Goal: Information Seeking & Learning: Learn about a topic

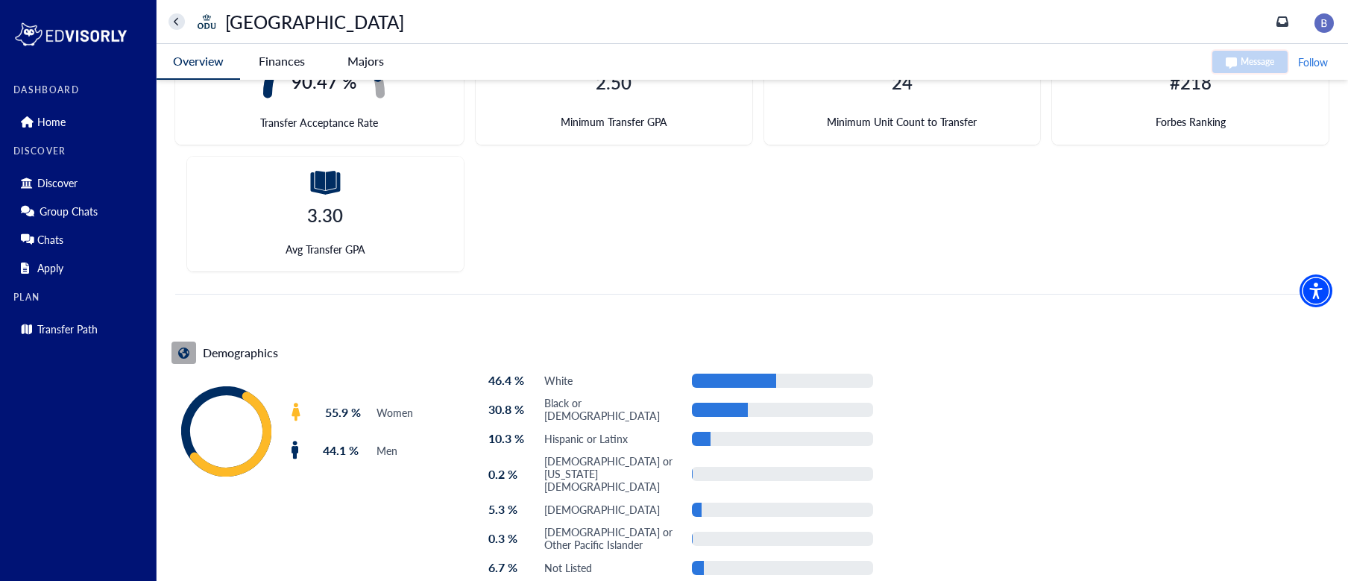
scroll to position [564, 0]
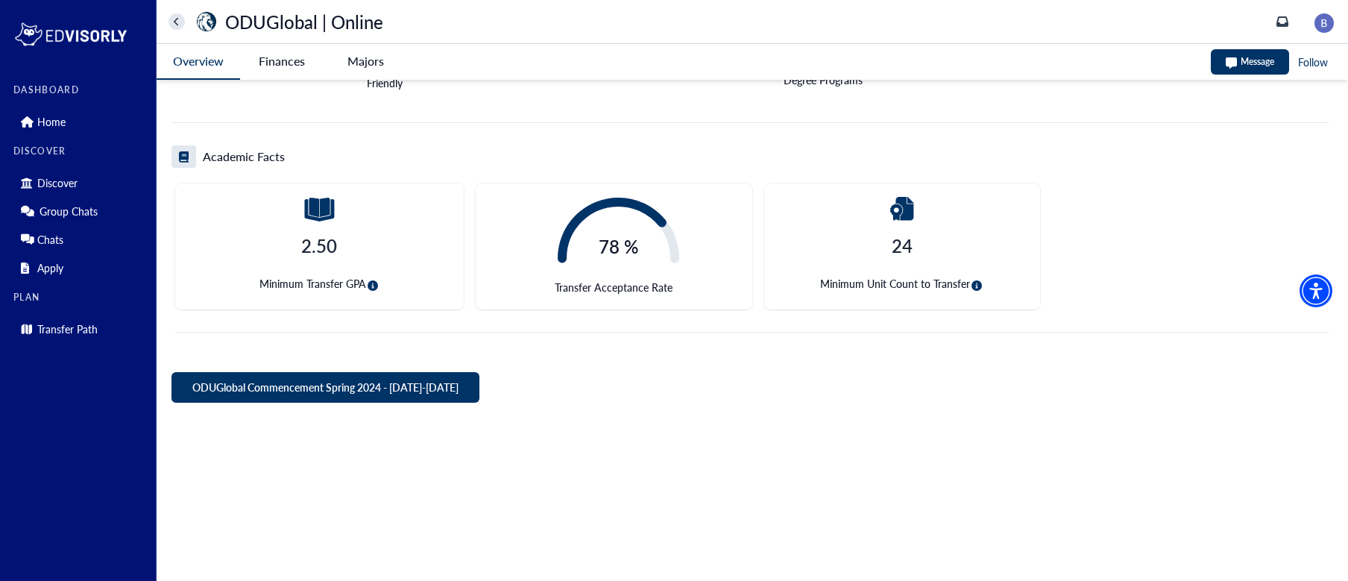
scroll to position [221, 0]
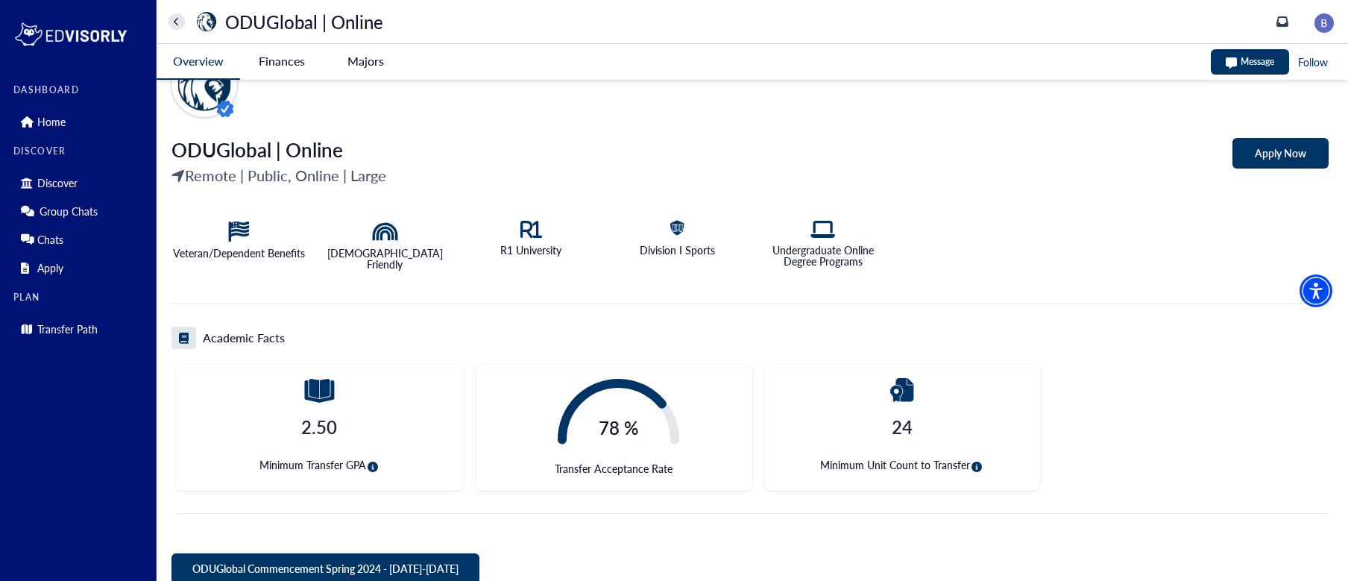
click at [289, 55] on Online-tag "Finances" at bounding box center [281, 61] width 83 height 34
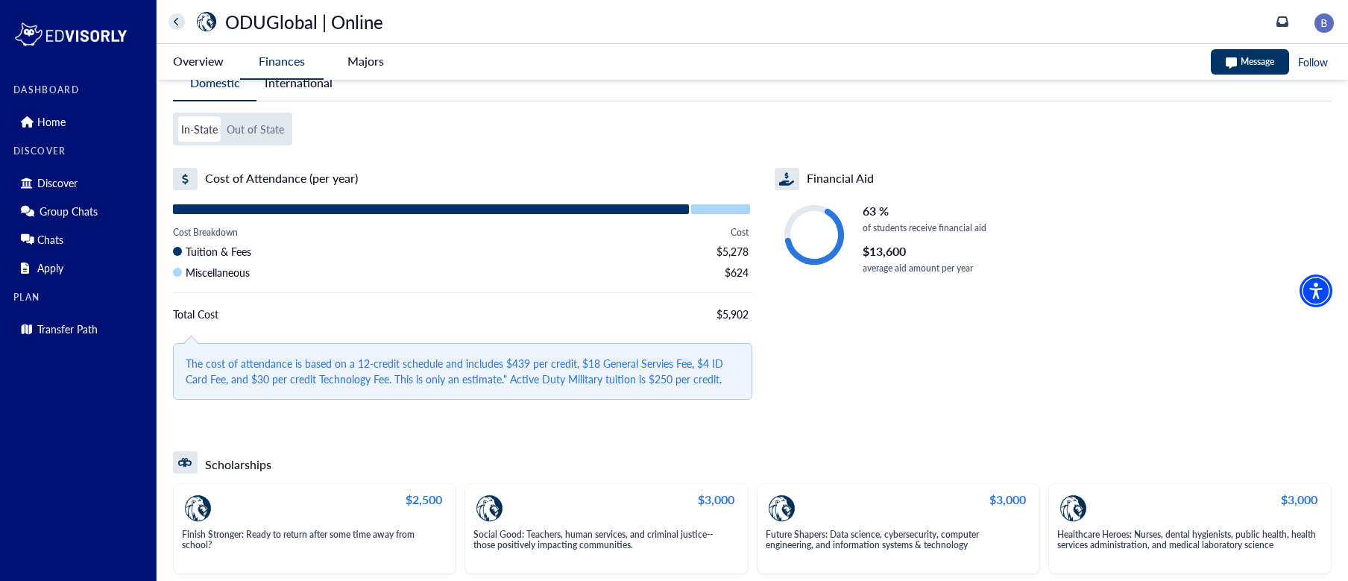
scroll to position [28, 0]
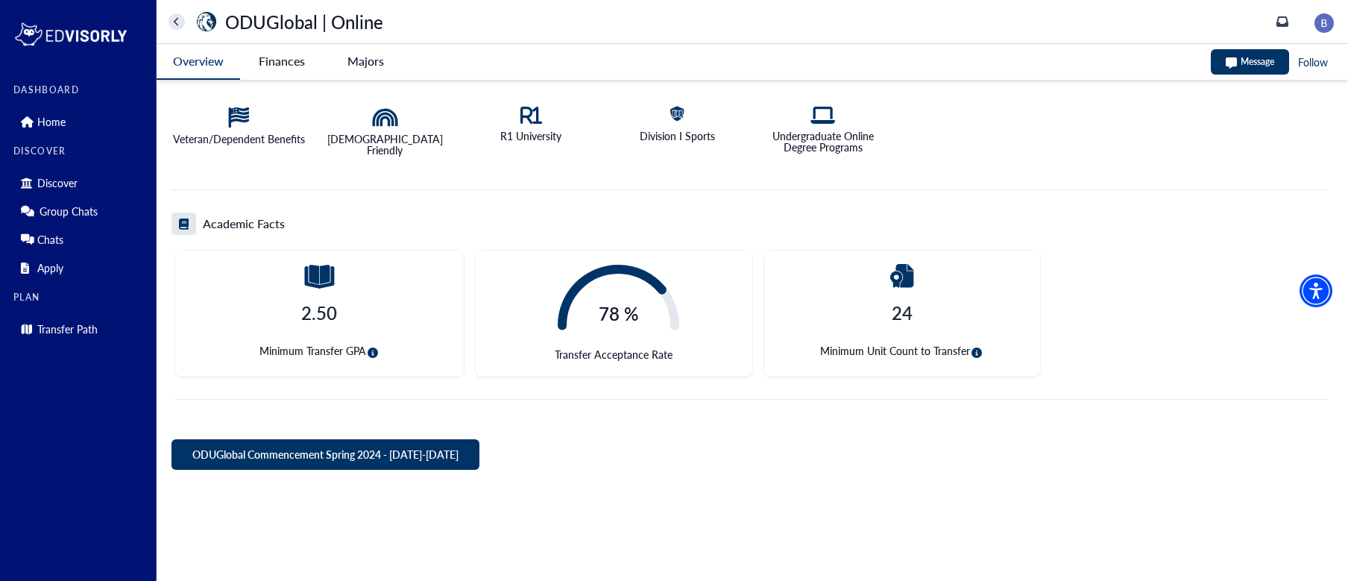
scroll to position [273, 0]
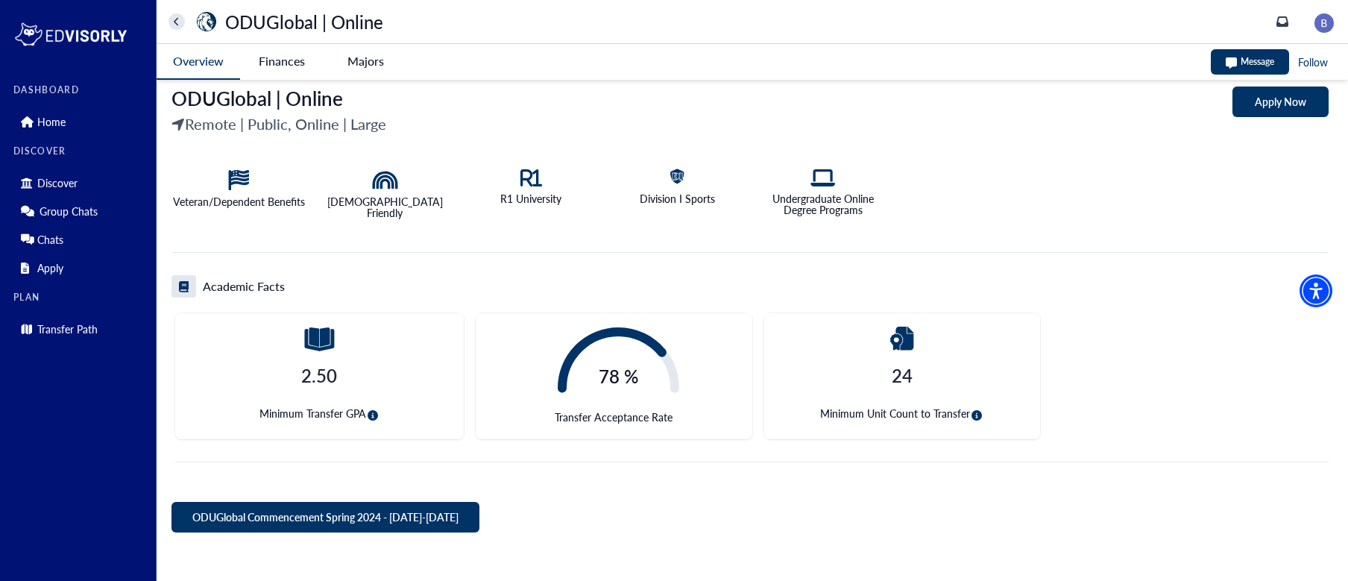
click at [277, 57] on Online-tag "Finances" at bounding box center [281, 61] width 83 height 34
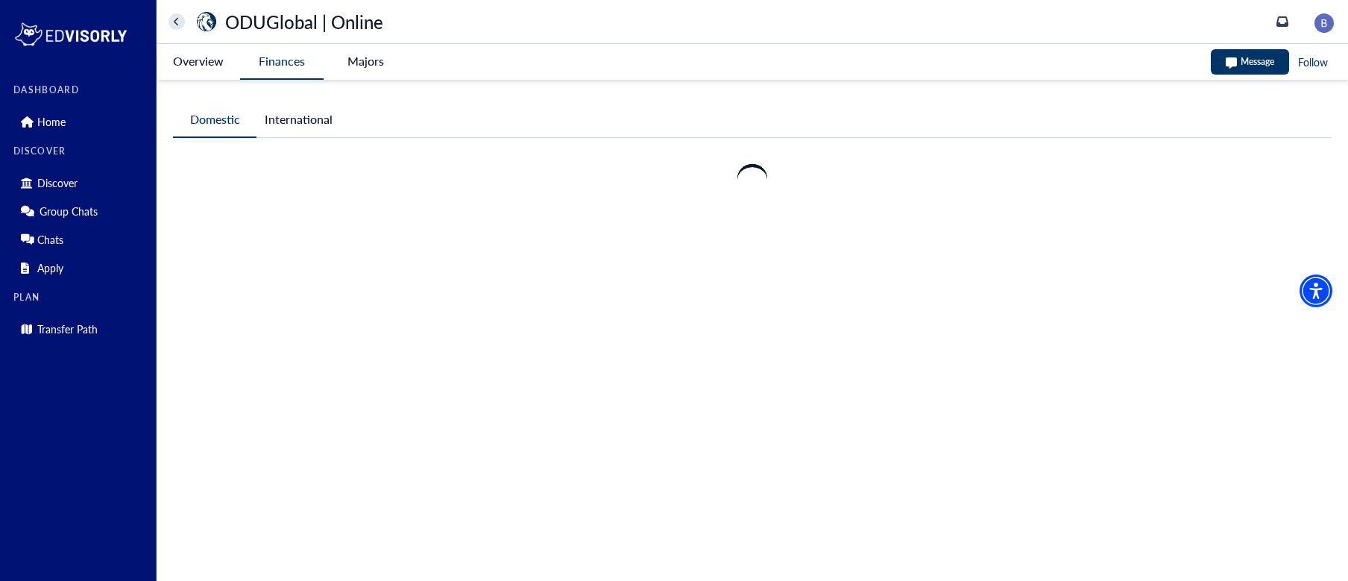
scroll to position [0, 0]
click at [277, 57] on Online-tag "Finances" at bounding box center [281, 62] width 83 height 36
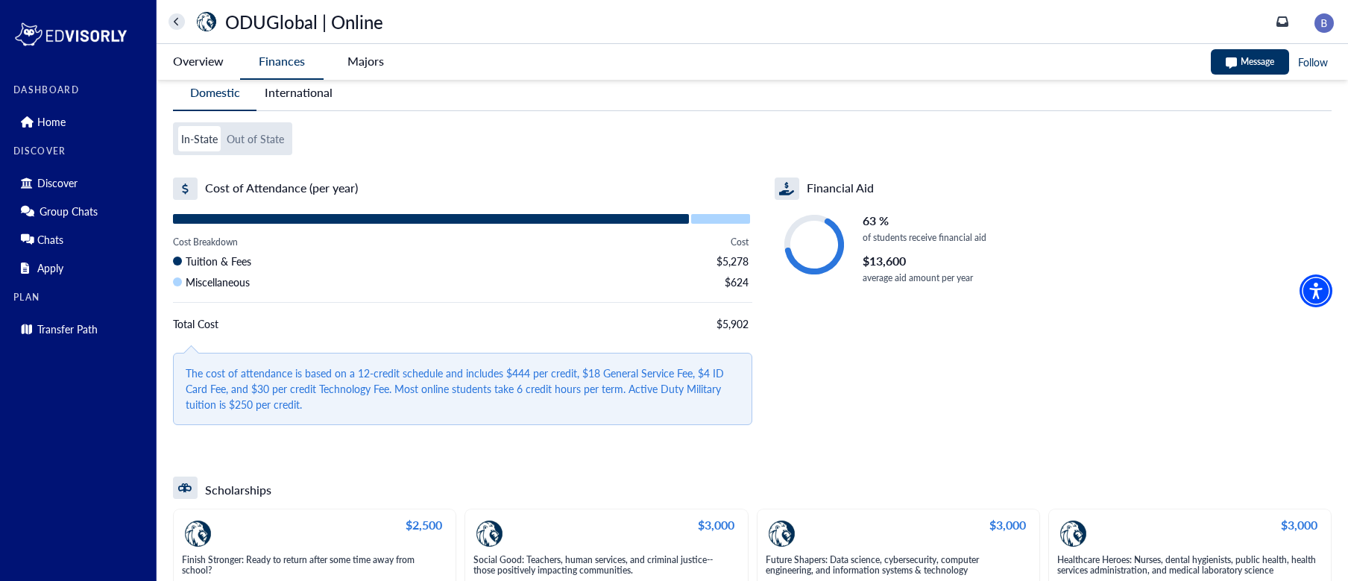
scroll to position [12, 0]
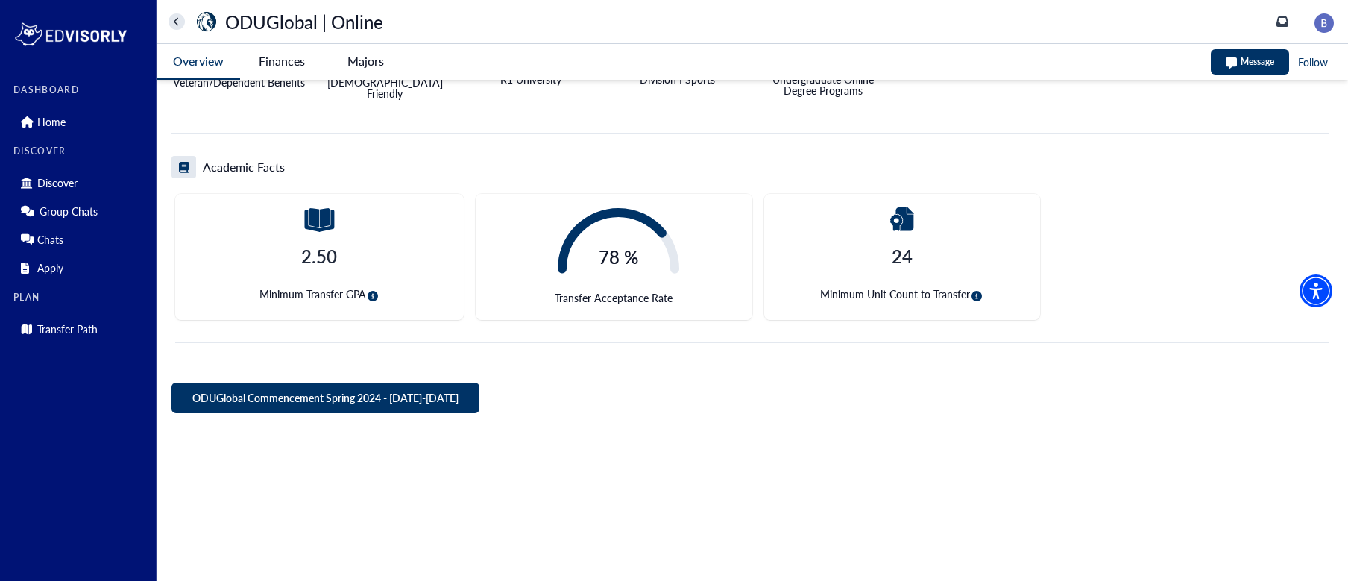
scroll to position [423, 0]
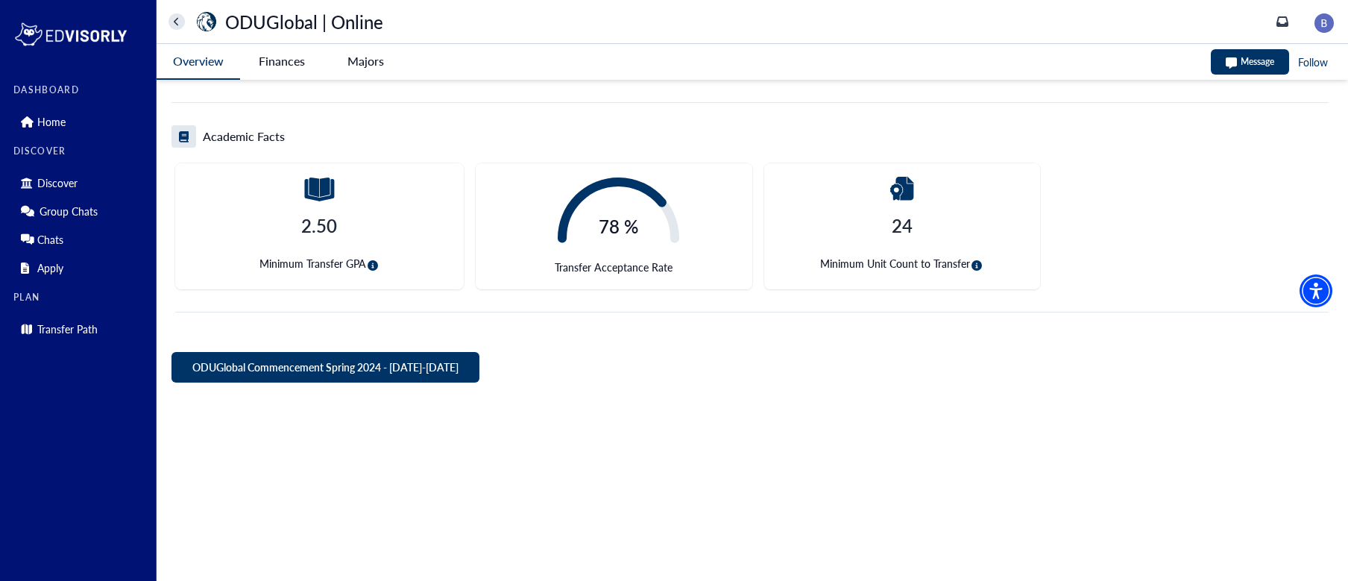
click at [272, 58] on Online-tag "Finances" at bounding box center [281, 61] width 83 height 34
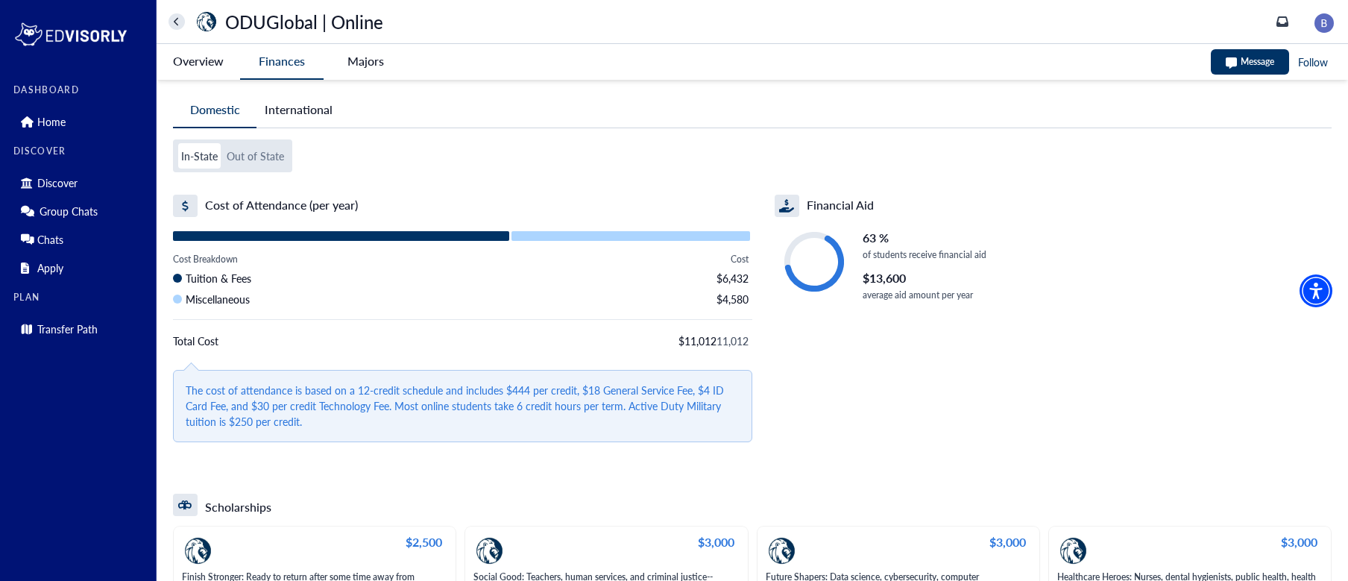
scroll to position [10, 0]
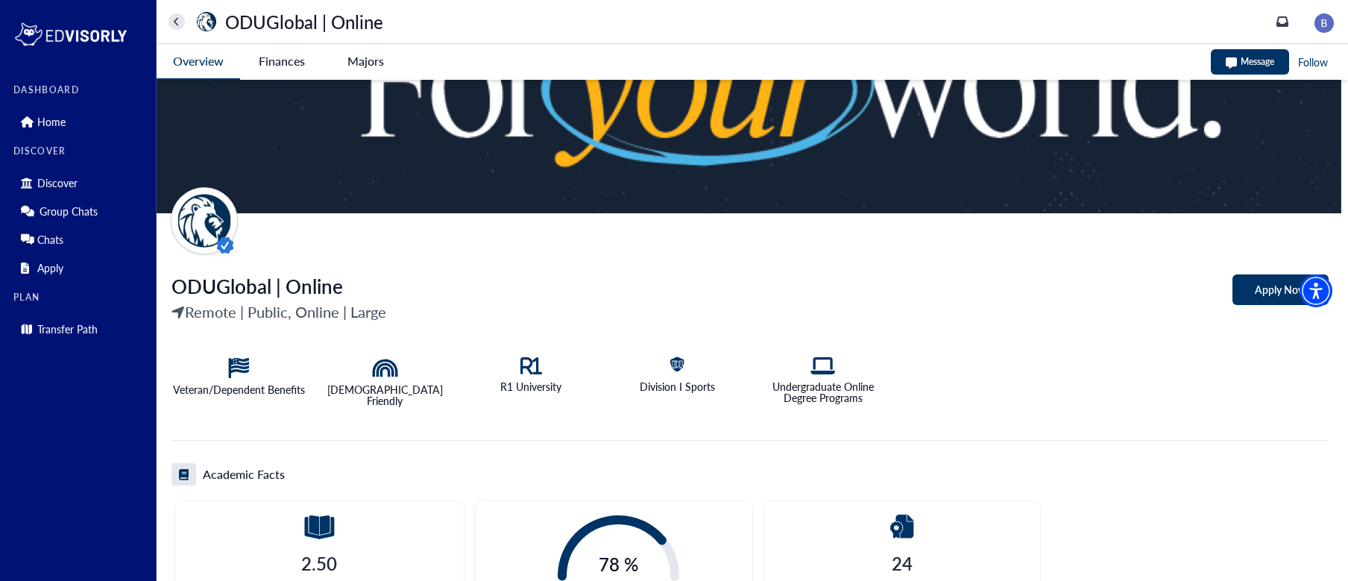
scroll to position [83, 0]
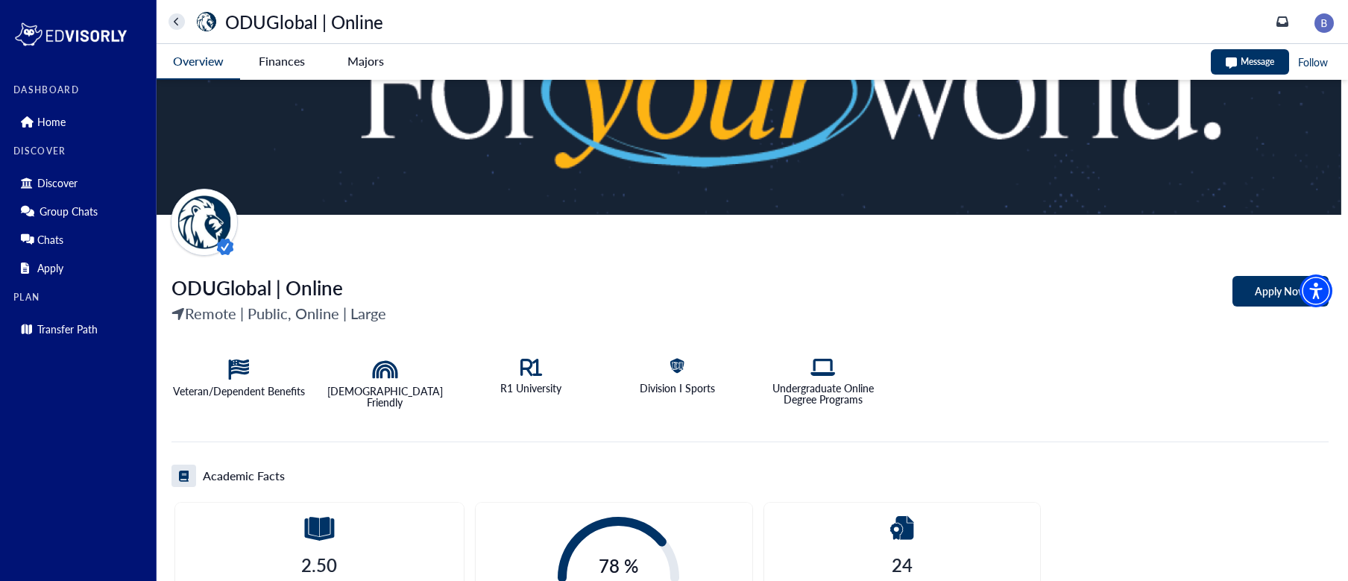
click at [293, 55] on Online-tag "Finances" at bounding box center [281, 61] width 83 height 34
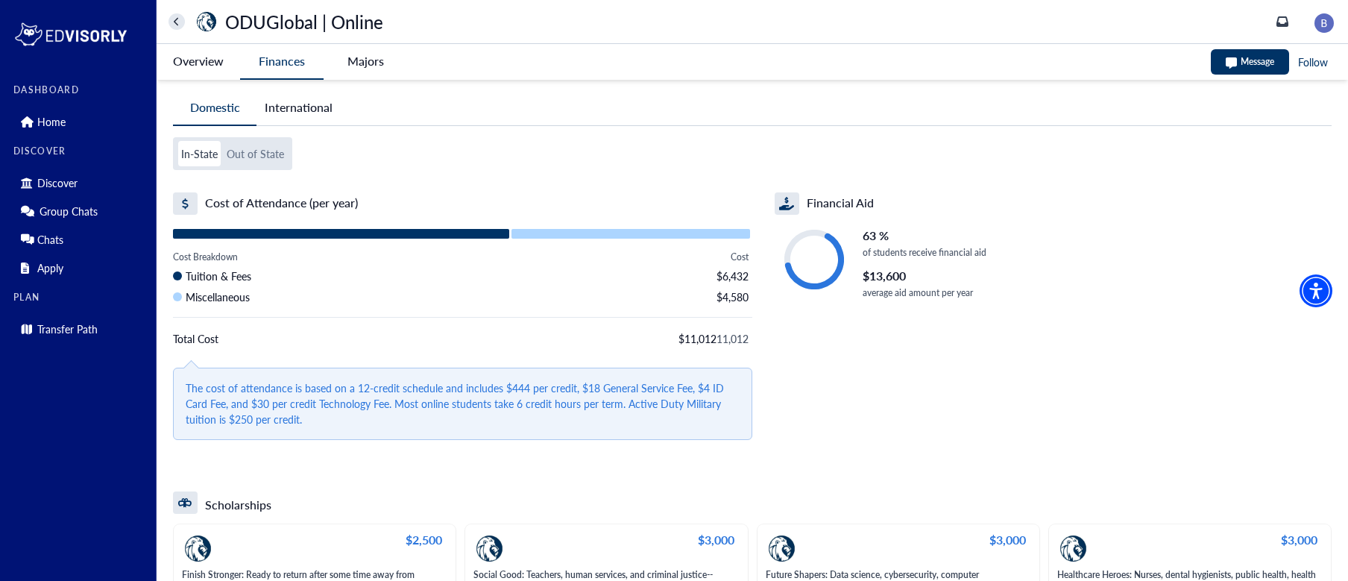
scroll to position [14, 0]
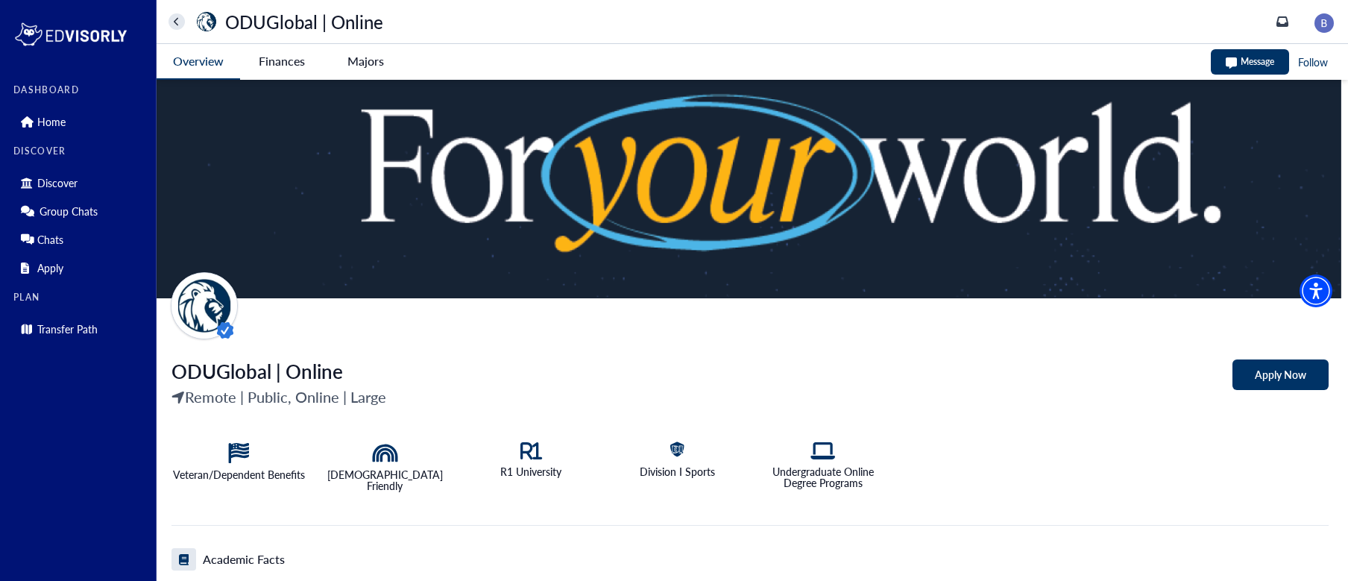
click at [287, 56] on Online-tag "Finances" at bounding box center [281, 61] width 83 height 34
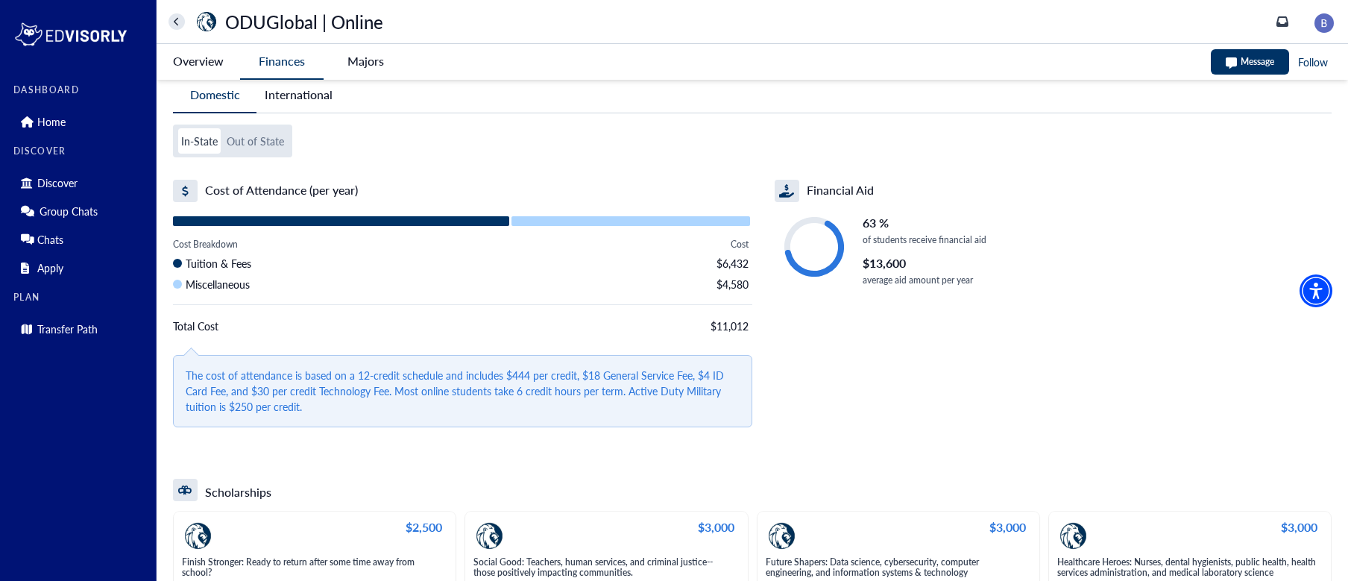
scroll to position [14, 0]
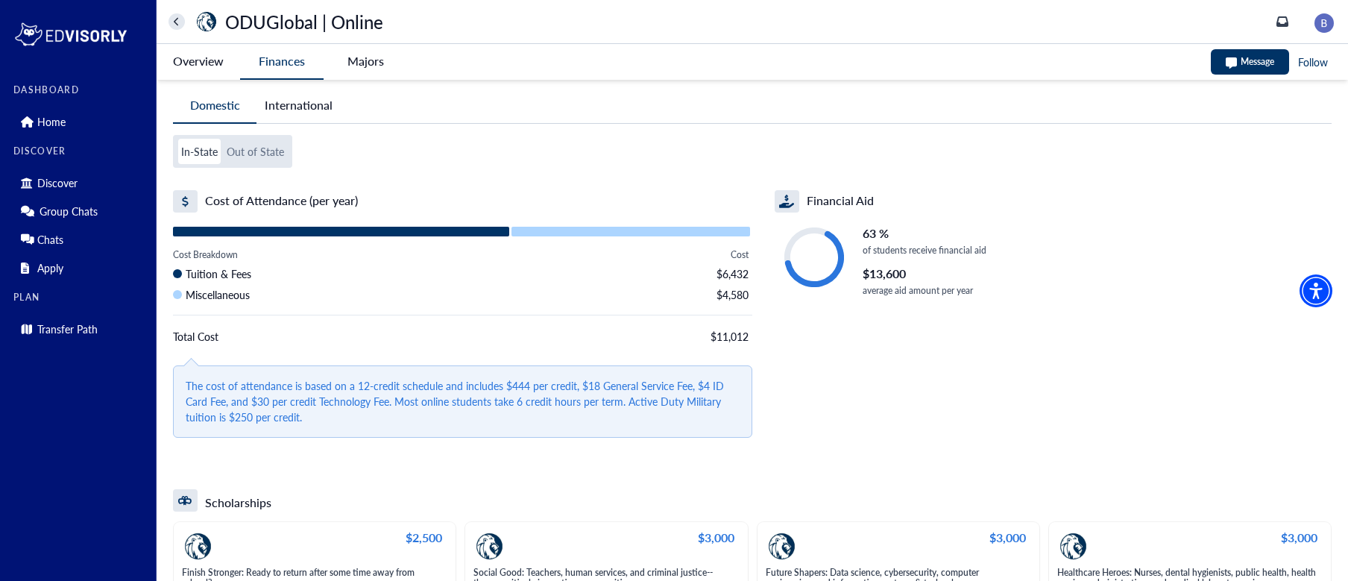
click at [258, 148] on button "Out of State" at bounding box center [255, 151] width 63 height 25
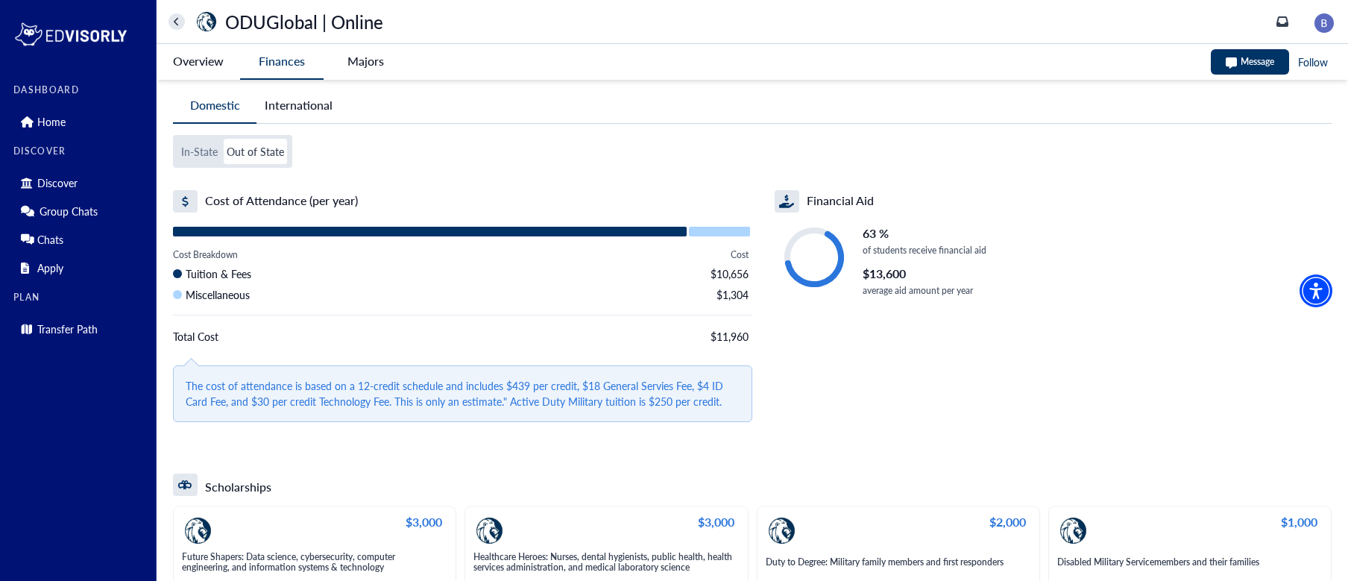
click at [193, 142] on button "In-State" at bounding box center [199, 151] width 42 height 25
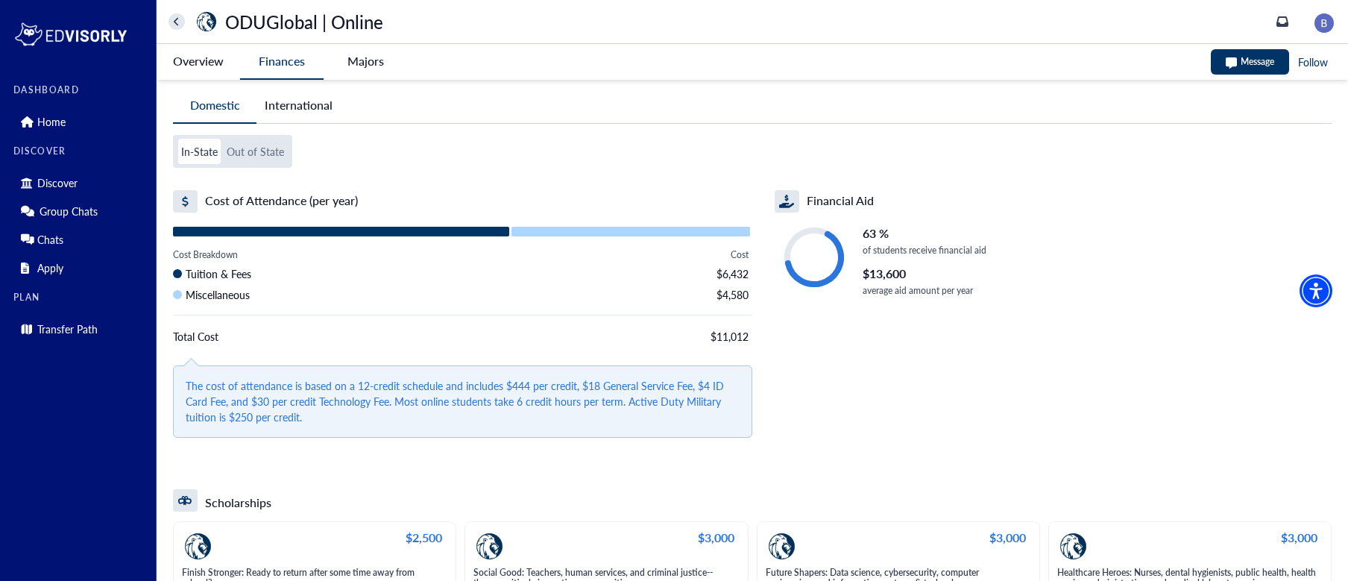
click at [260, 154] on button "Out of State" at bounding box center [255, 151] width 63 height 25
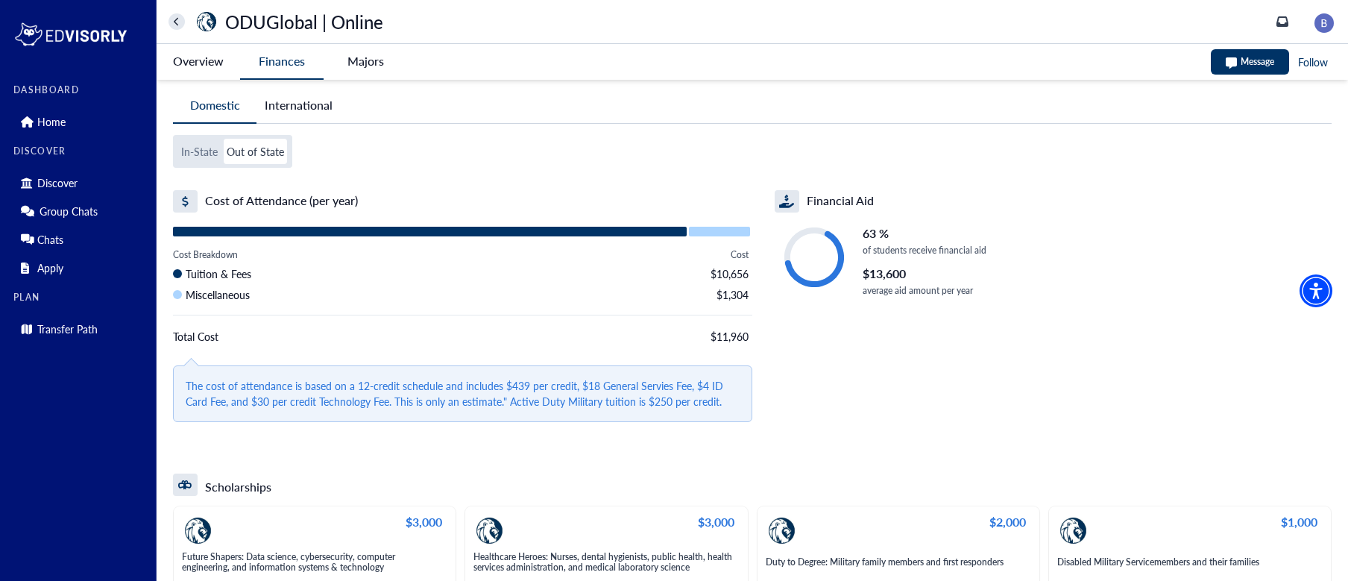
click at [191, 151] on button "In-State" at bounding box center [199, 151] width 42 height 25
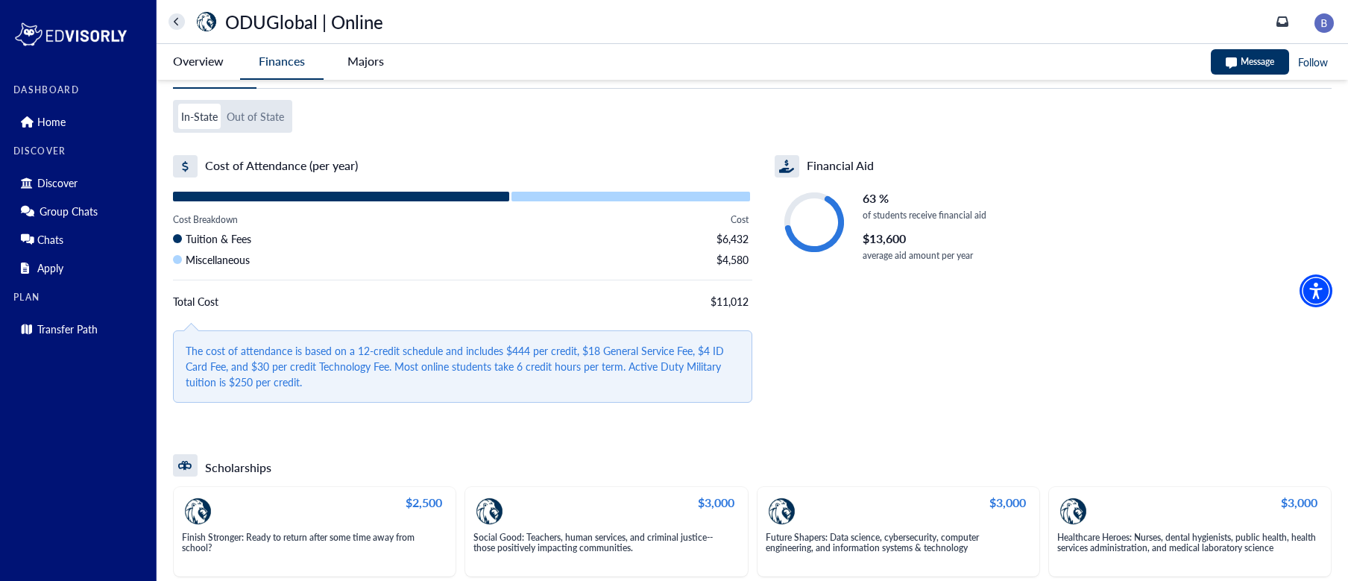
scroll to position [57, 0]
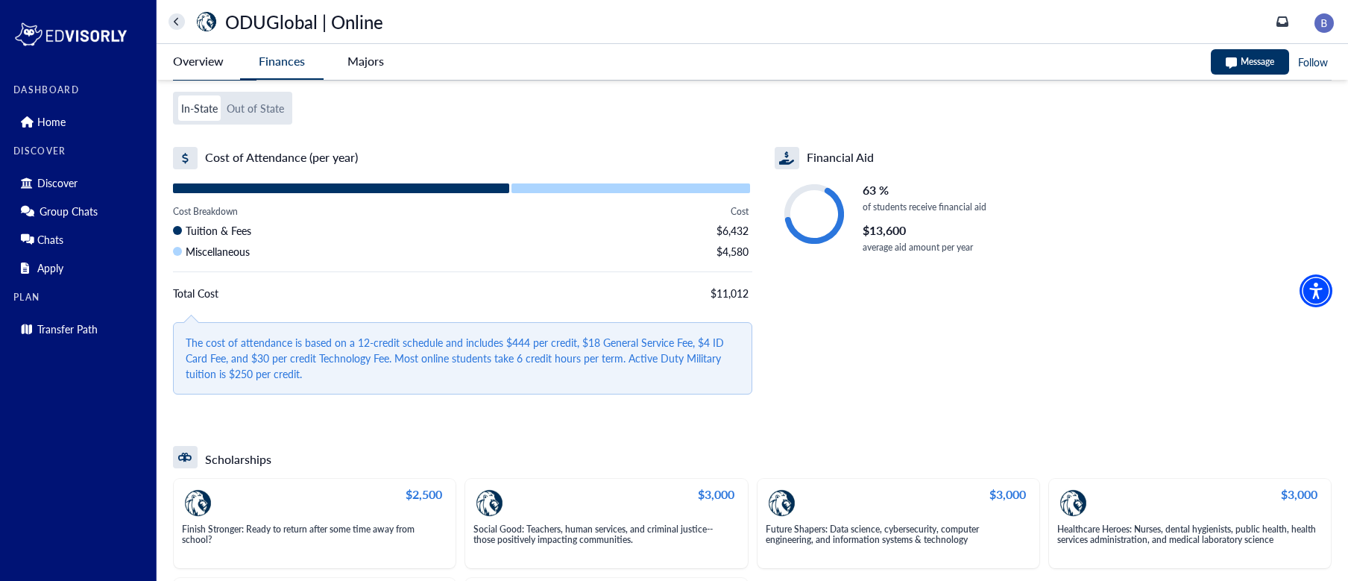
click at [275, 113] on button "Out of State" at bounding box center [255, 107] width 63 height 25
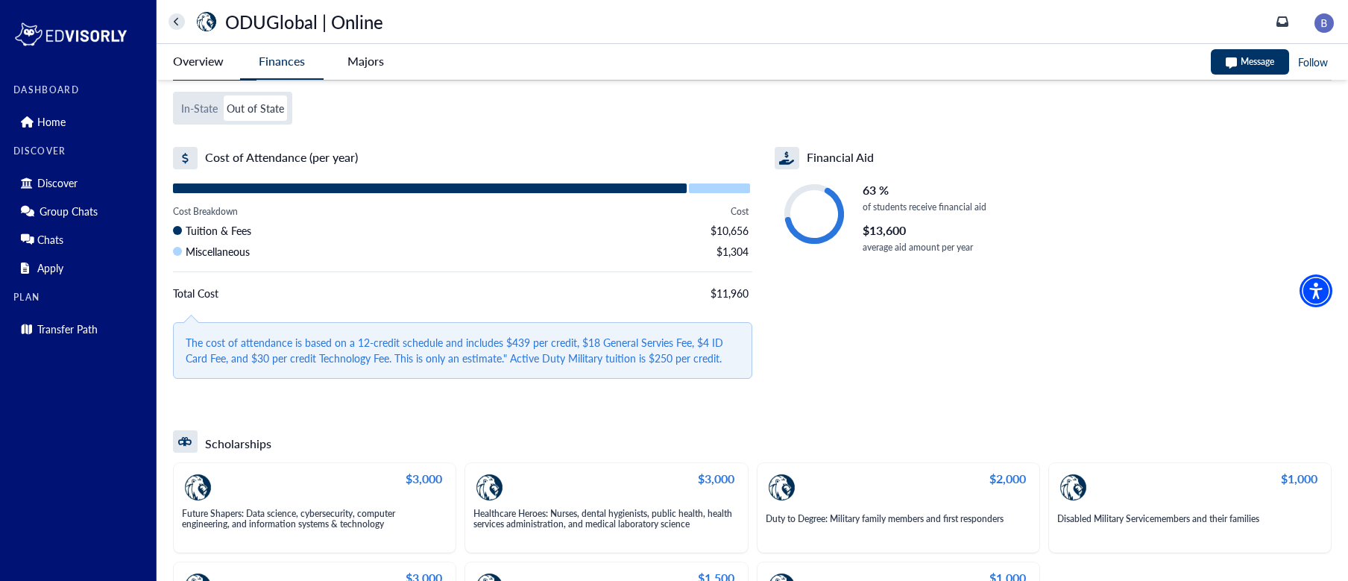
click at [210, 107] on button "In-State" at bounding box center [199, 107] width 42 height 25
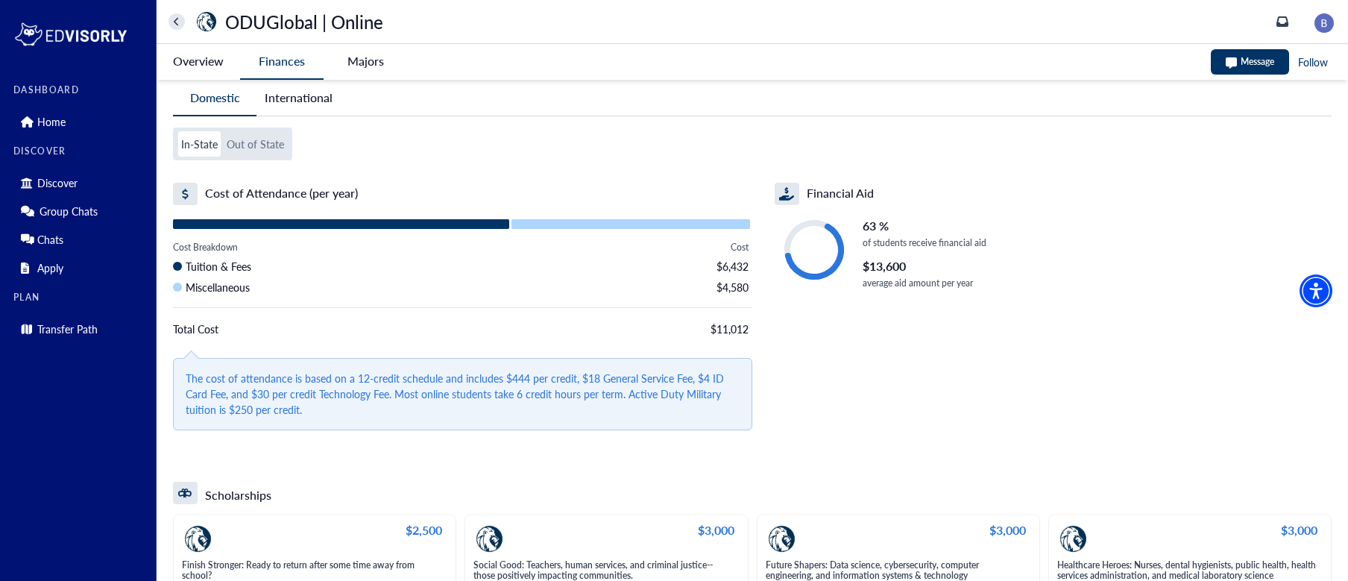
scroll to position [19, 0]
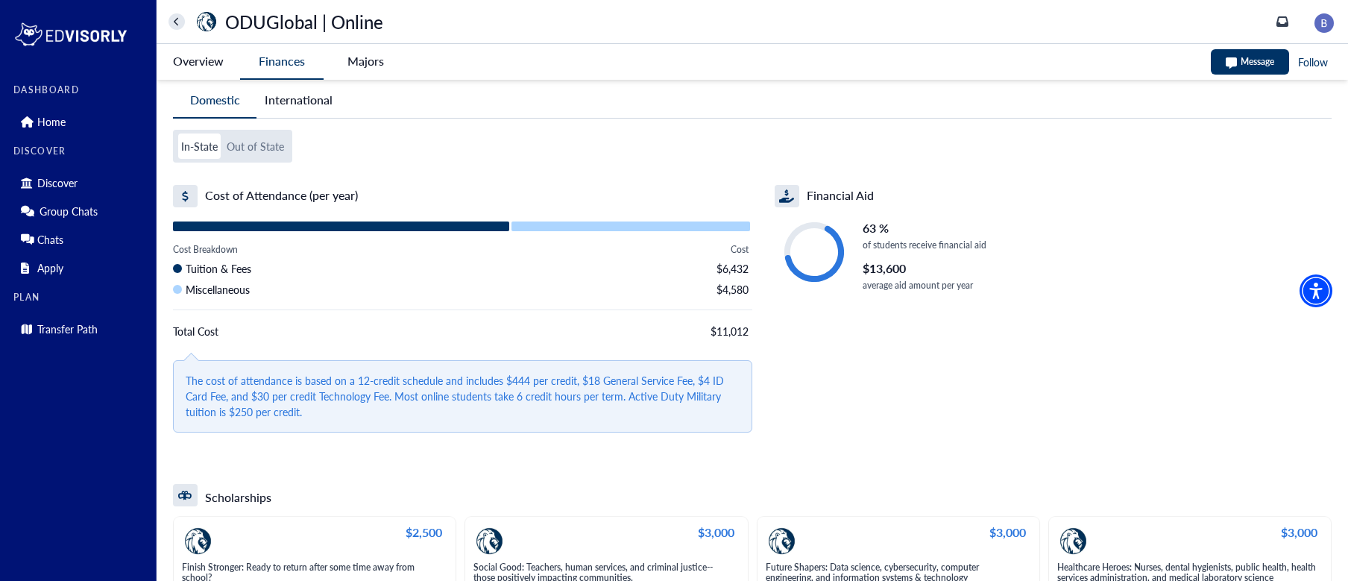
click at [256, 154] on button "Out of State" at bounding box center [255, 145] width 63 height 25
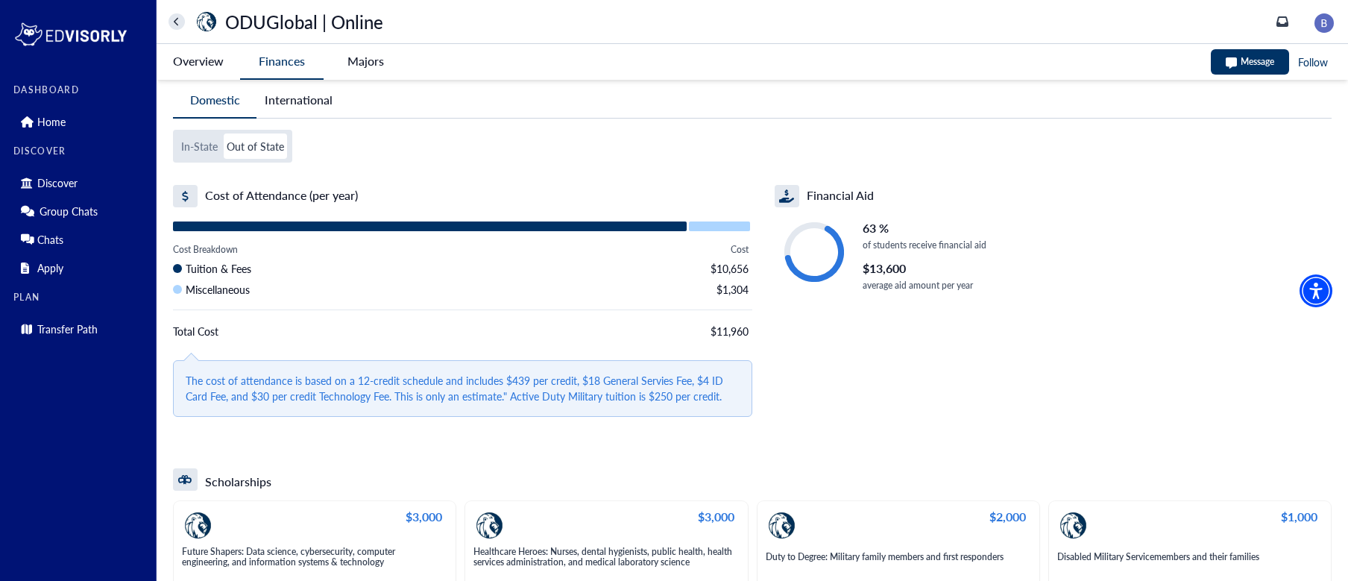
click at [201, 154] on button "In-State" at bounding box center [199, 145] width 42 height 25
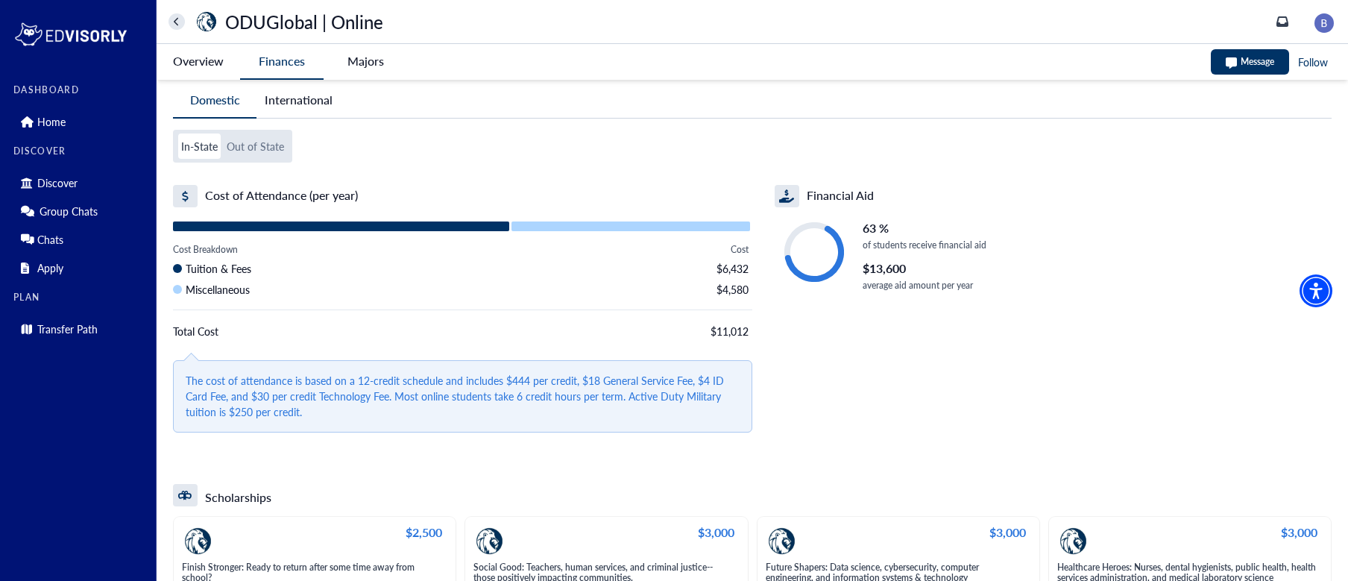
click at [264, 141] on button "Out of State" at bounding box center [255, 145] width 63 height 25
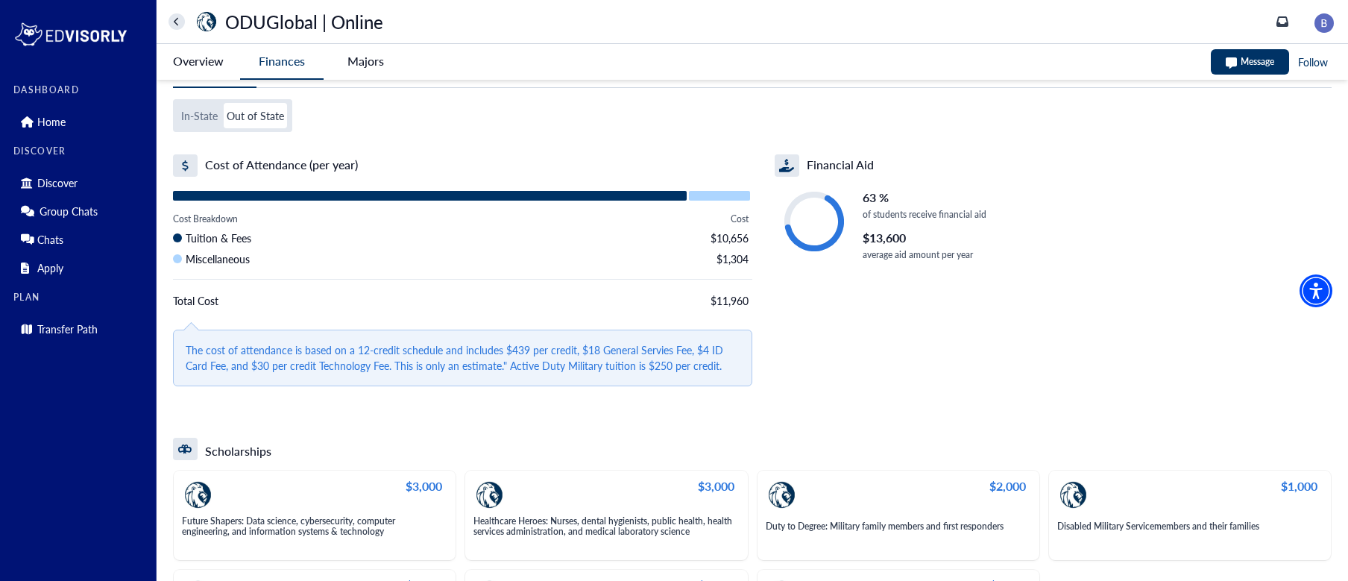
scroll to position [63, 0]
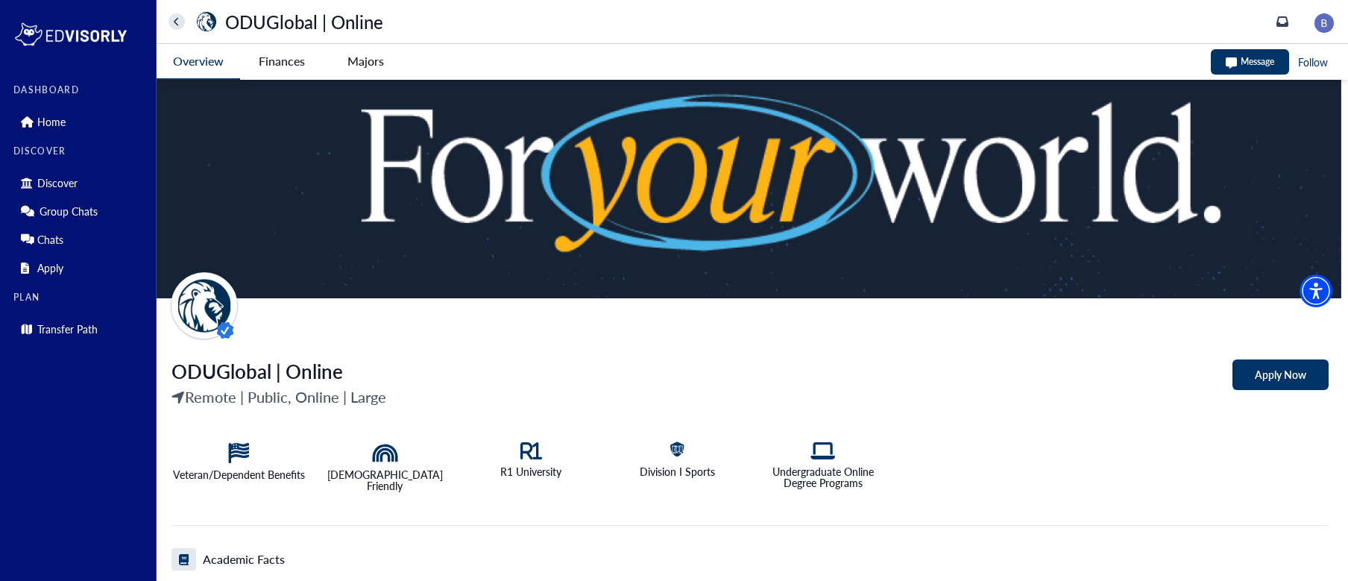
click at [283, 68] on Online-tag "Finances" at bounding box center [281, 61] width 83 height 34
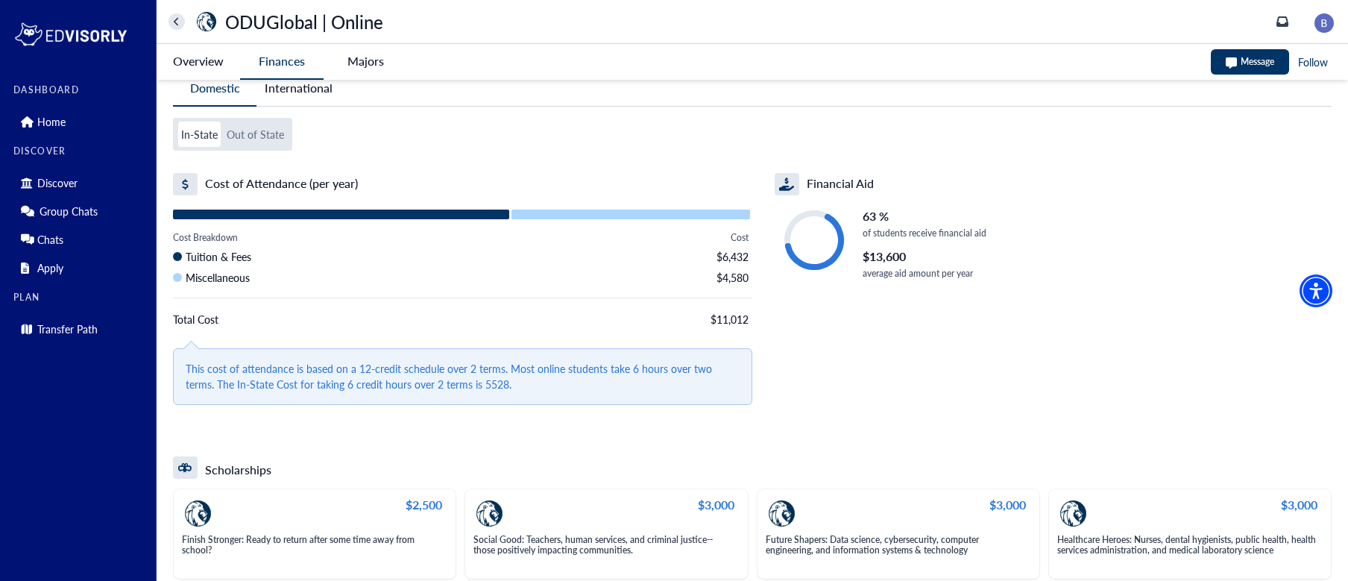
scroll to position [34, 0]
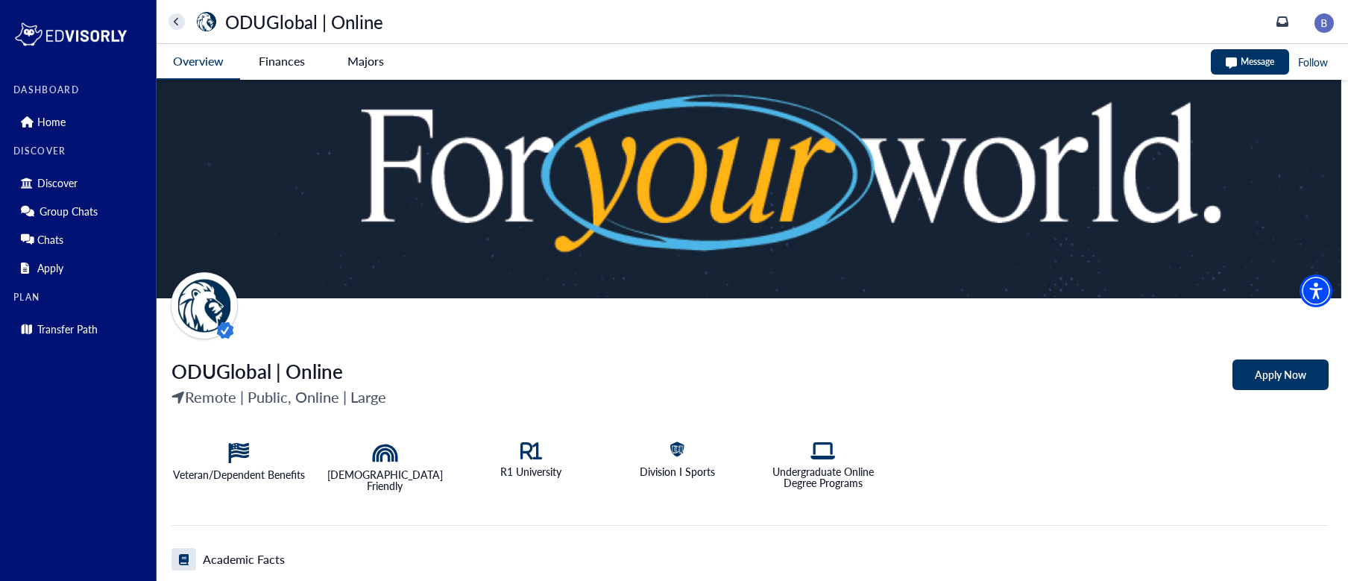
click at [281, 53] on Online-tag "Finances" at bounding box center [281, 61] width 83 height 34
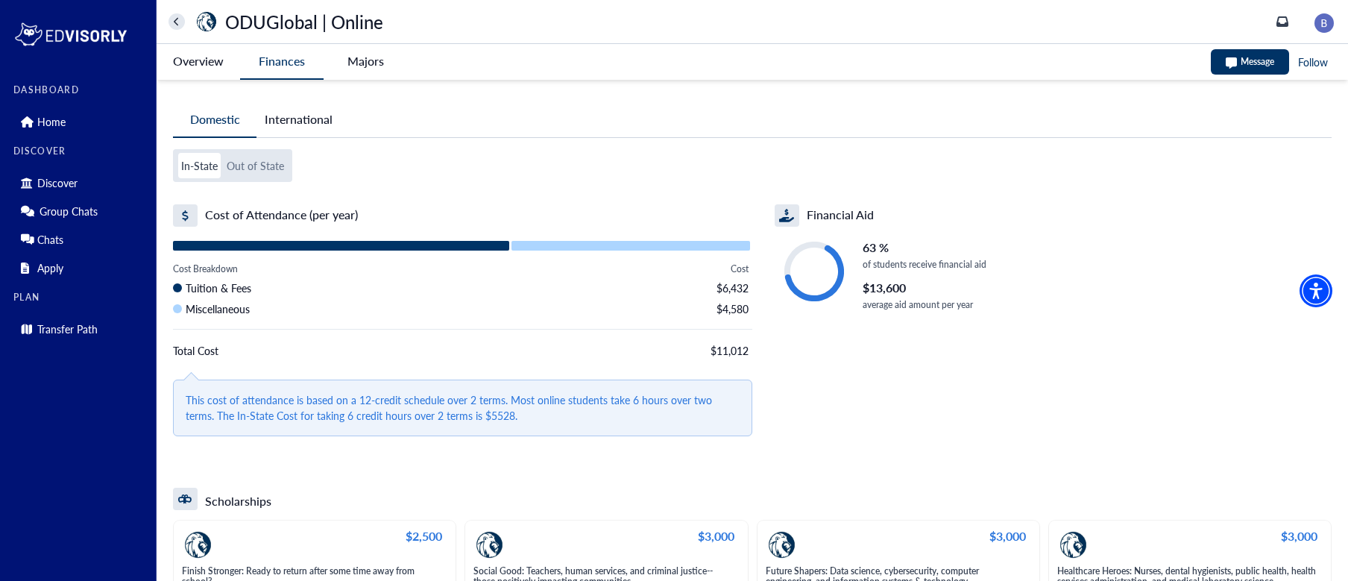
click at [271, 163] on button "Out of State" at bounding box center [255, 165] width 63 height 25
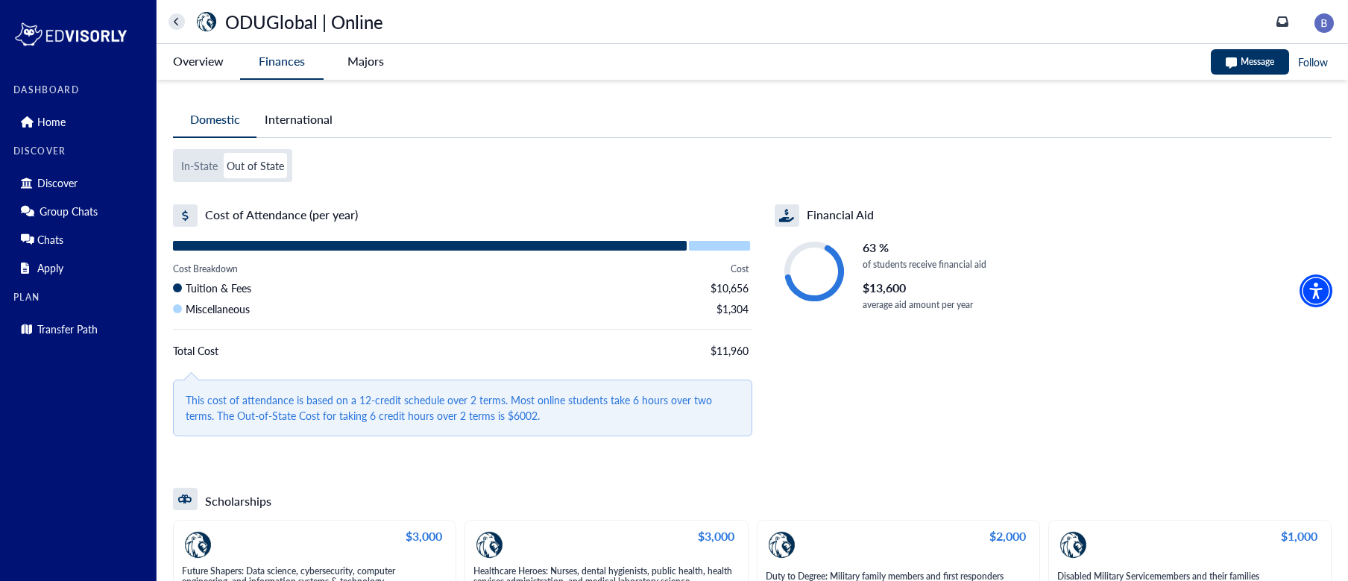
click at [202, 182] on div "In-State Out of State Cost of Attendance (per year) Cost Breakdown Cost Tuition…" at bounding box center [752, 429] width 1158 height 561
click at [198, 169] on button "In-State" at bounding box center [199, 165] width 42 height 25
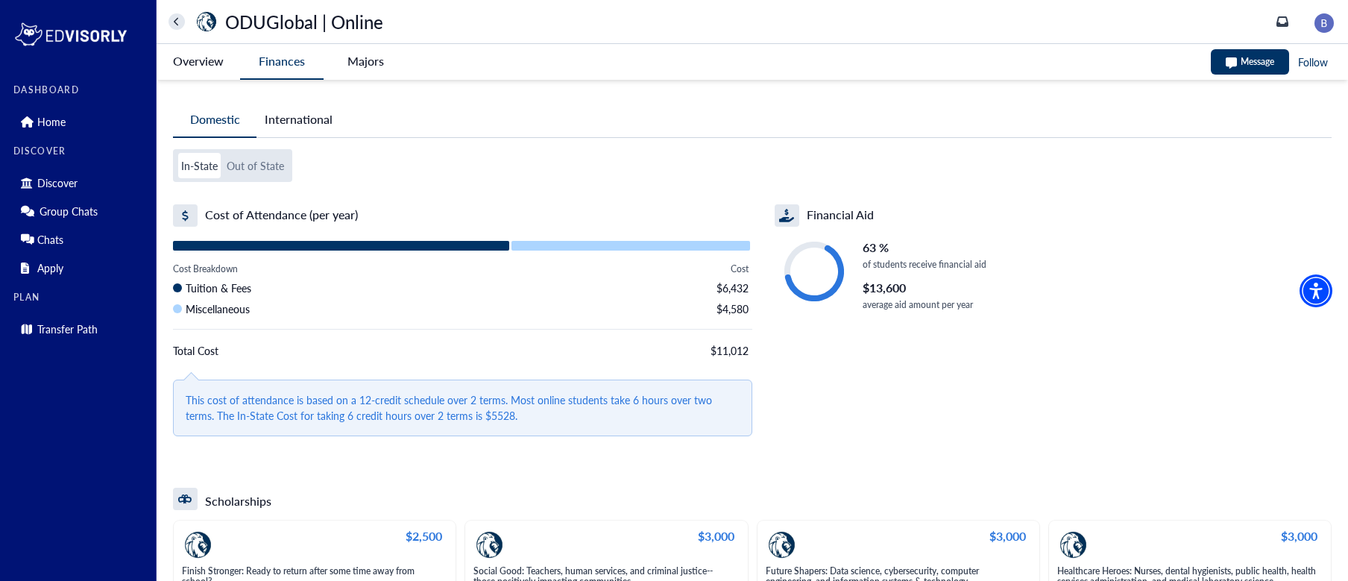
click at [253, 163] on button "Out of State" at bounding box center [255, 165] width 63 height 25
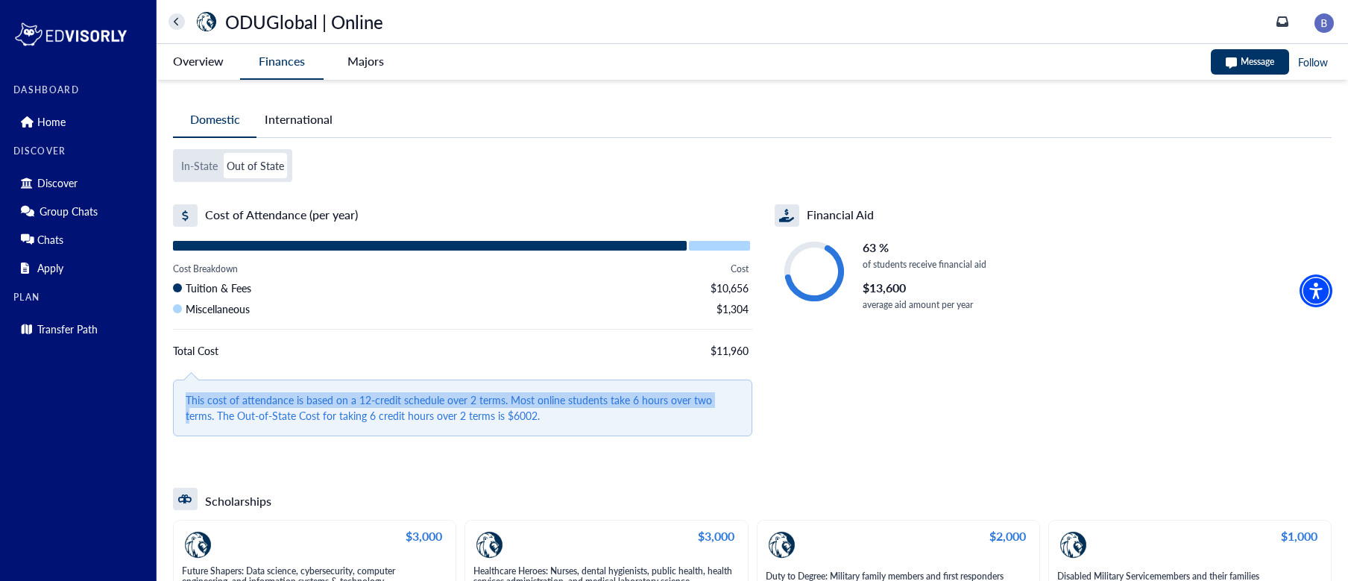
drag, startPoint x: 186, startPoint y: 395, endPoint x: 716, endPoint y: 404, distance: 529.3
click at [715, 405] on span "This cost of attendance is based on a 12-credit schedule over 2 terms. Most onl…" at bounding box center [463, 407] width 554 height 31
drag, startPoint x: 739, startPoint y: 401, endPoint x: 184, endPoint y: 400, distance: 554.6
click at [184, 400] on div "This cost of attendance is based on a 12-credit schedule over 2 terms. Most onl…" at bounding box center [462, 407] width 579 height 57
copy span "This cost of attendance is based on a 12-credit schedule over 2 terms. Most onl…"
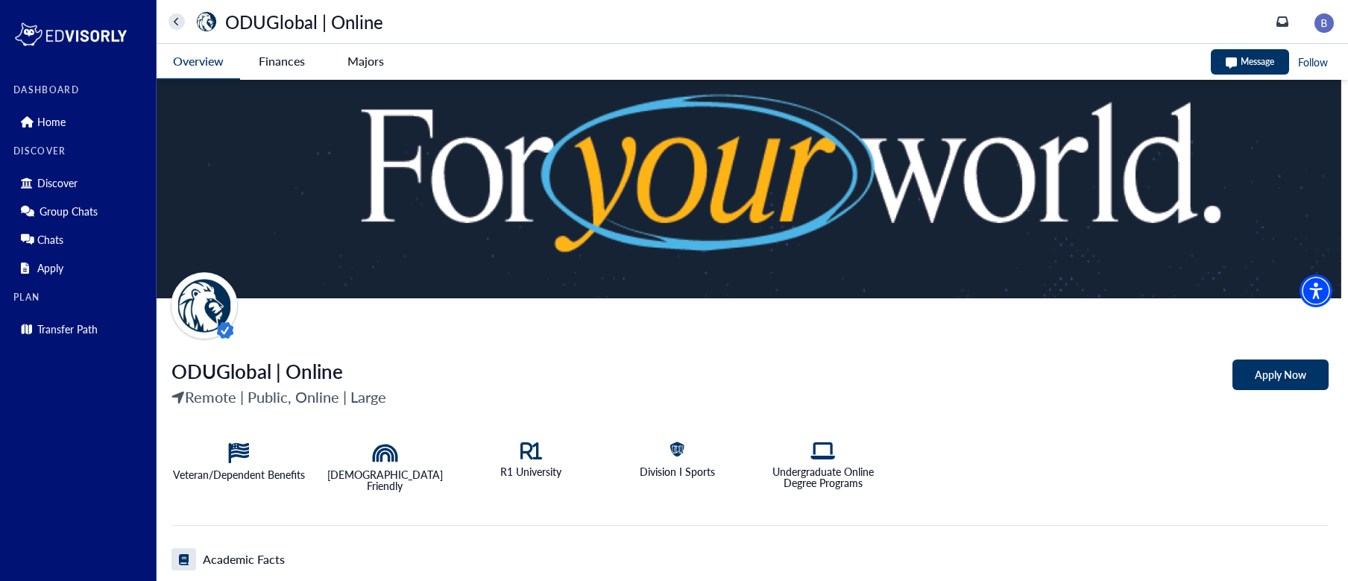
scroll to position [1, 0]
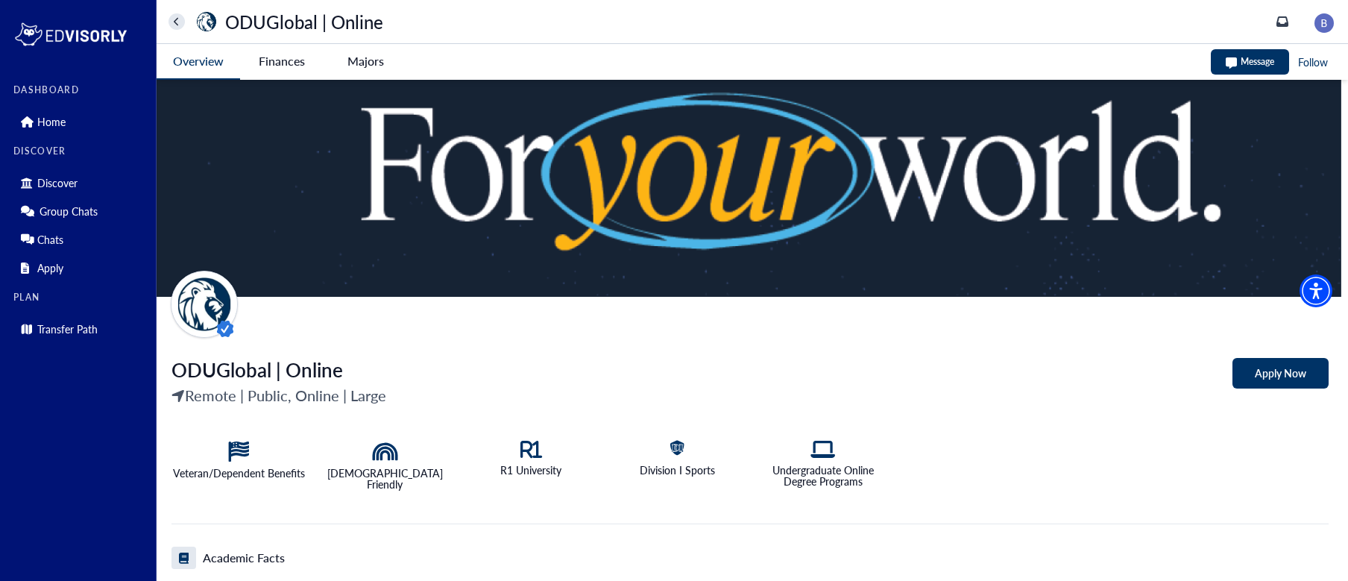
click at [281, 60] on Online-tag "Finances" at bounding box center [281, 61] width 83 height 34
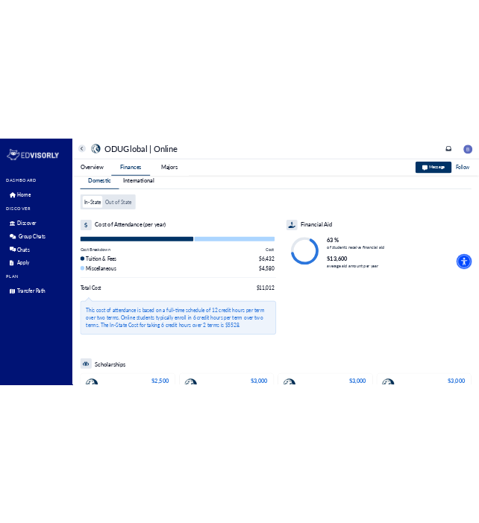
scroll to position [24, 0]
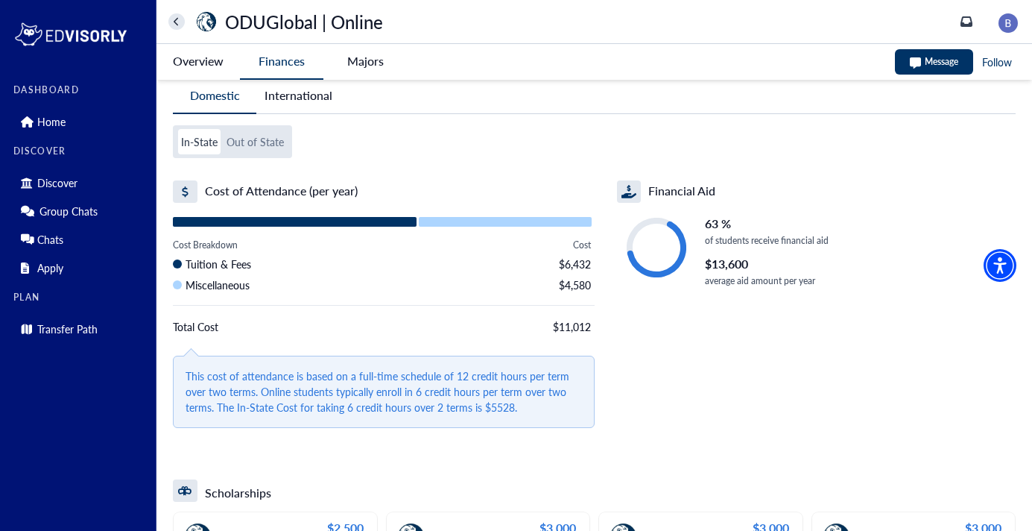
click at [258, 134] on button "Out of State" at bounding box center [255, 141] width 63 height 25
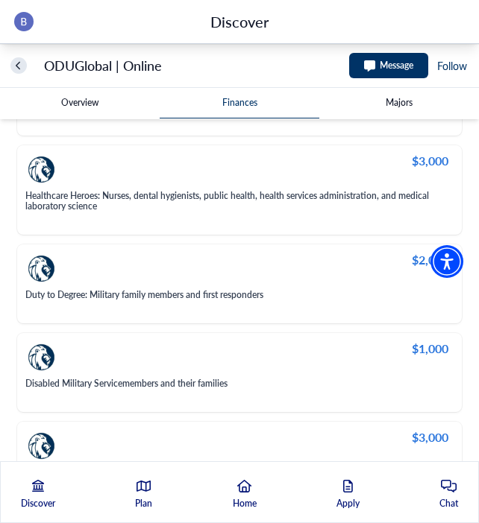
scroll to position [615, 0]
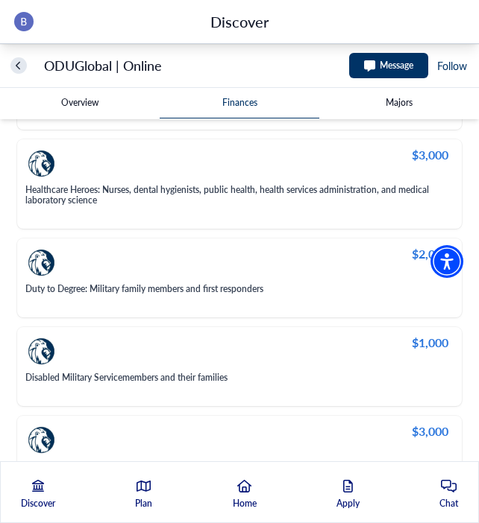
click at [89, 101] on Online-tag "Overview" at bounding box center [80, 103] width 160 height 30
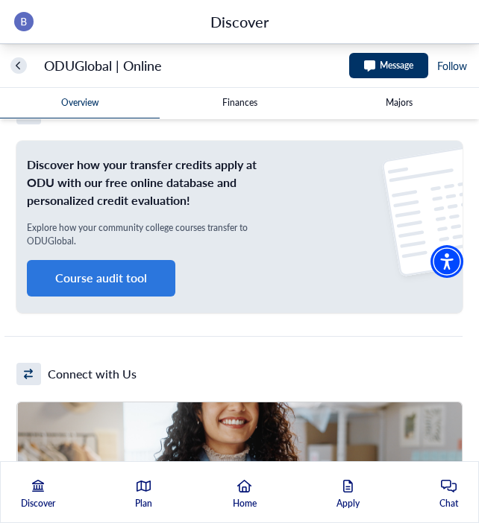
scroll to position [1033, 0]
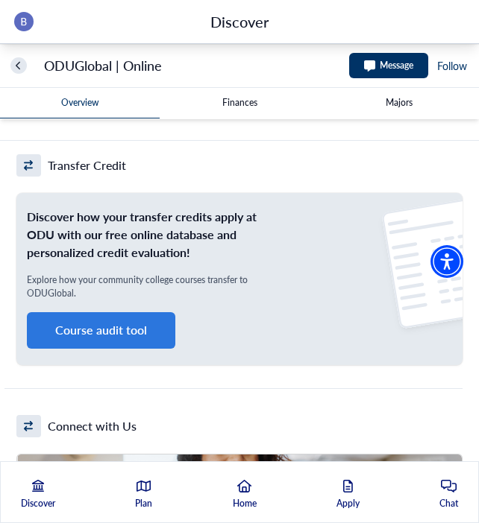
click at [117, 341] on button "Course audit tool" at bounding box center [101, 330] width 148 height 37
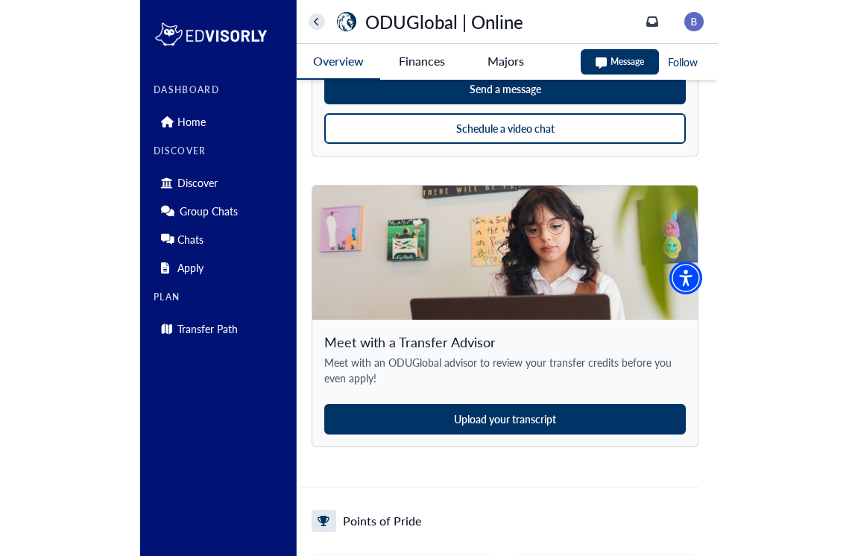
scroll to position [1662, 0]
